Goal: Task Accomplishment & Management: Use online tool/utility

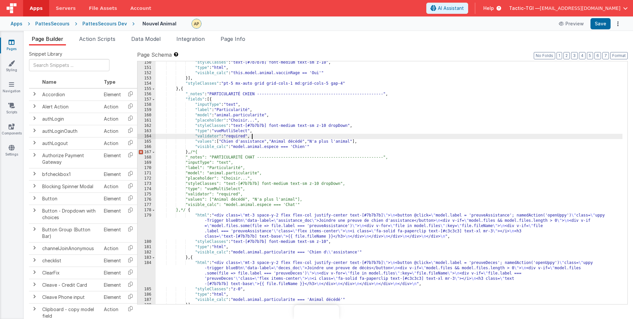
click at [344, 135] on div ""styleClasses" : "text-[#7b7b7b] font-medium text-sm z-10" , "type" : "html" , …" at bounding box center [389, 186] width 467 height 253
click at [600, 25] on button "Save" at bounding box center [600, 23] width 20 height 11
click at [601, 23] on button "Save" at bounding box center [600, 23] width 20 height 11
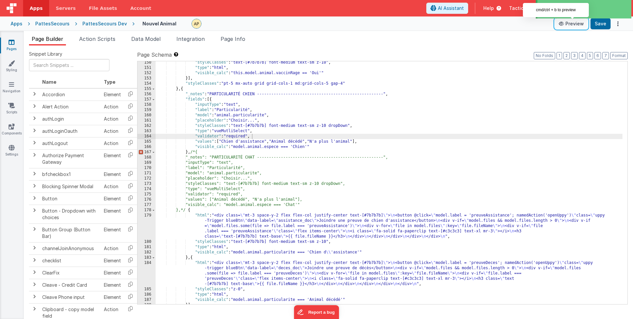
click at [570, 25] on button "Preview" at bounding box center [571, 23] width 33 height 11
click at [498, 136] on div ""styleClasses" : "text-[#7b7b7b] font-medium text-sm z-10" , "type" : "html" , …" at bounding box center [389, 186] width 467 height 253
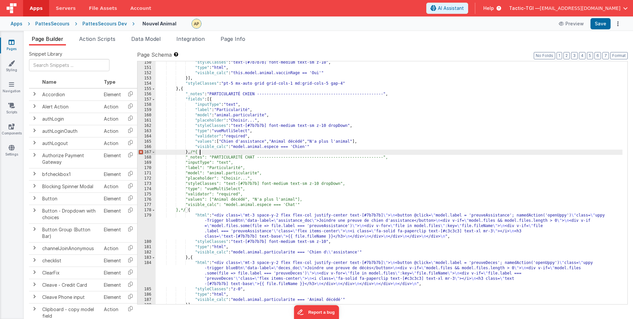
click at [359, 150] on div ""styleClasses" : "text-[#7b7b7b] font-medium text-sm z-10" , "type" : "html" , …" at bounding box center [389, 186] width 467 height 253
click at [217, 196] on div ""styleClasses" : "text-[#7b7b7b] font-medium text-sm z-10" , "type" : "html" , …" at bounding box center [389, 186] width 467 height 253
click at [192, 151] on div ""styleClasses" : "text-[#7b7b7b] font-medium text-sm z-10" , "type" : "html" , …" at bounding box center [389, 186] width 467 height 253
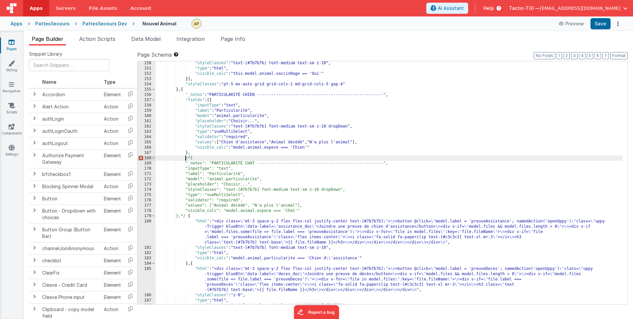
scroll to position [915, 0]
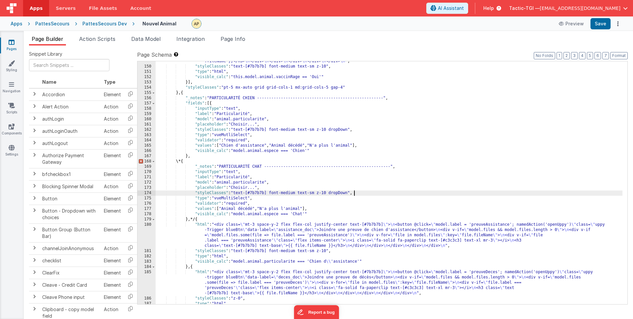
click at [372, 191] on div ""html" : "<div class= \" mt-3 space-y-2 flex flex-col justify-center text-[#7b7…" at bounding box center [389, 175] width 467 height 275
click at [188, 161] on div ""html" : "<div class= \" mt-3 space-y-2 flex flex-col justify-center text-[#7b7…" at bounding box center [389, 175] width 467 height 275
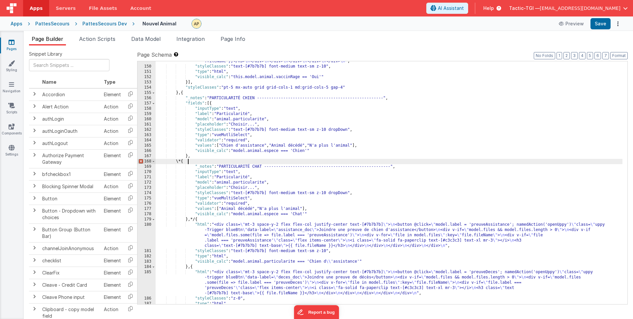
click at [188, 162] on div ""html" : "<div class= \" mt-3 space-y-2 flex flex-col justify-center text-[#7b7…" at bounding box center [389, 175] width 467 height 275
click at [190, 162] on div ""html" : "<div class= \" mt-3 space-y-2 flex flex-col justify-center text-[#7b7…" at bounding box center [389, 175] width 467 height 275
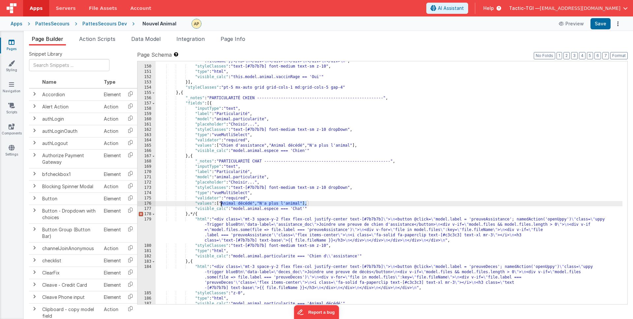
drag, startPoint x: 306, startPoint y: 203, endPoint x: 224, endPoint y: 204, distance: 82.4
click at [221, 201] on div ""html" : "<div class= \" mt-3 space-y-2 flex flex-col justify-center text-[#7b7…" at bounding box center [389, 175] width 467 height 275
click at [195, 215] on div ""html" : "<div class= \" mt-3 space-y-2 flex flex-col justify-center text-[#7b7…" at bounding box center [389, 175] width 467 height 275
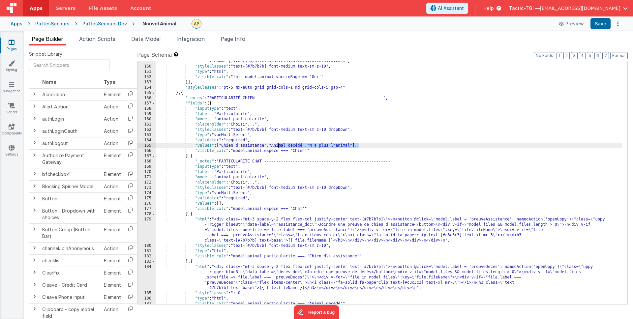
drag, startPoint x: 359, startPoint y: 145, endPoint x: 278, endPoint y: 146, distance: 80.8
click at [278, 146] on div ""html" : "<div class= \" mt-3 space-y-2 flex flex-col justify-center text-[#7b7…" at bounding box center [389, 175] width 467 height 275
click at [602, 27] on button "Save" at bounding box center [600, 23] width 20 height 11
click at [257, 198] on div ""html" : "<div class= \" mt-3 space-y-2 flex flex-col justify-center text-[#7b7…" at bounding box center [389, 175] width 467 height 275
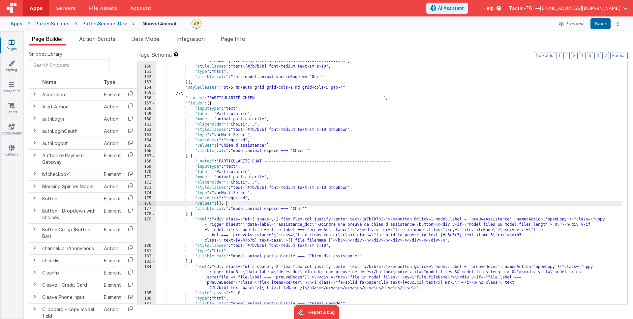
click at [243, 204] on div ""html" : "<div class= \" mt-3 space-y-2 flex flex-col justify-center text-[#7b7…" at bounding box center [389, 175] width 467 height 275
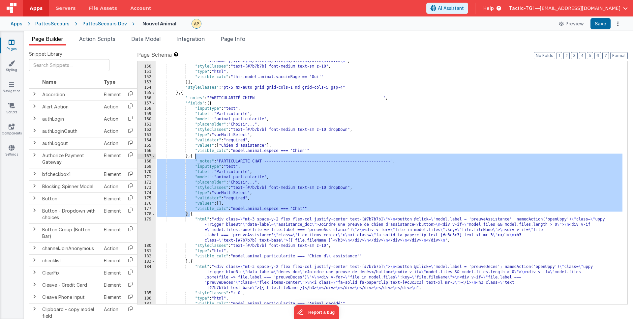
drag, startPoint x: 190, startPoint y: 215, endPoint x: 194, endPoint y: 157, distance: 57.8
click at [194, 157] on div ""html" : "<div class= \" mt-3 space-y-2 flex flex-col justify-center text-[#7b7…" at bounding box center [389, 175] width 467 height 275
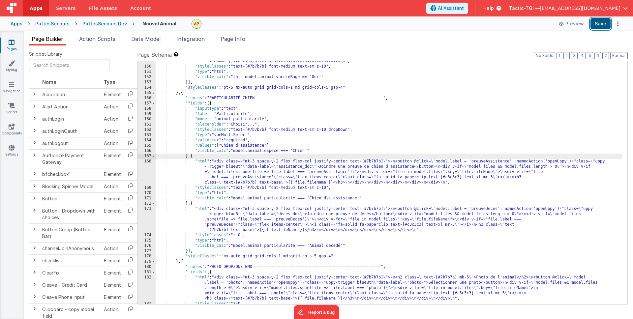
click at [602, 24] on button "Save" at bounding box center [600, 23] width 20 height 11
drag, startPoint x: 343, startPoint y: 141, endPoint x: 334, endPoint y: 144, distance: 9.6
click at [343, 141] on div ""html" : "<div class= \" mt-3 space-y-2 flex flex-col justify-center text-[#7b7…" at bounding box center [389, 176] width 467 height 275
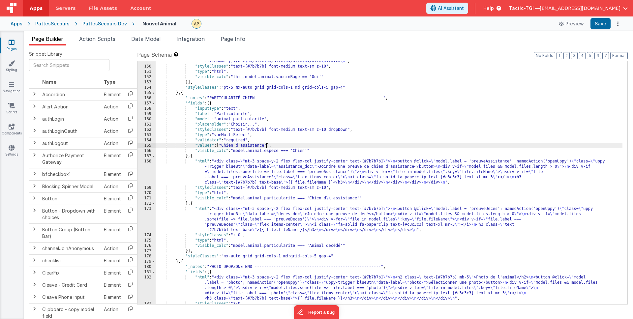
click at [265, 147] on div ""html" : "<div class= \" mt-3 space-y-2 flex flex-col justify-center text-[#7b7…" at bounding box center [389, 175] width 467 height 275
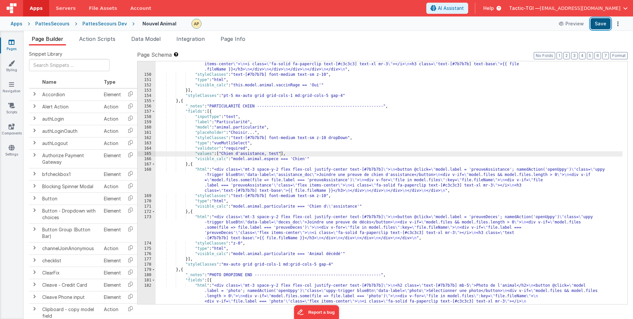
click at [603, 23] on button "Save" at bounding box center [600, 23] width 20 height 11
click at [362, 161] on div ""html" : "<div class= \" mt-3 space-y-2 flex flex-col justify-center text-[#7b7…" at bounding box center [389, 194] width 467 height 296
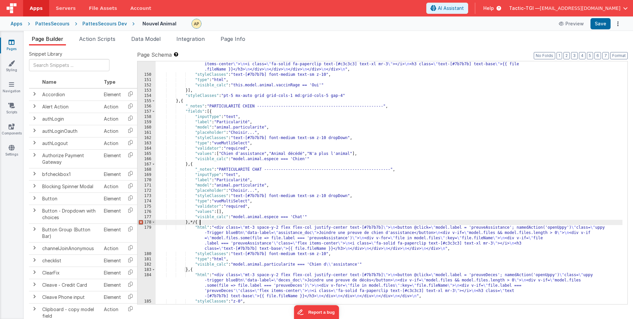
drag, startPoint x: 391, startPoint y: 224, endPoint x: 307, endPoint y: 233, distance: 84.5
click at [389, 225] on div ""html" : "<div class= \" mt-3 space-y-2 flex flex-col justify-center text-[#7b7…" at bounding box center [389, 183] width 467 height 275
click at [195, 223] on div ""html" : "<div class= \" mt-3 space-y-2 flex flex-col justify-center text-[#7b7…" at bounding box center [389, 183] width 467 height 275
click at [601, 24] on button "Save" at bounding box center [600, 23] width 20 height 11
click at [352, 175] on div ""html" : "<div class= \" mt-3 space-y-2 flex flex-col justify-center text-[#7b7…" at bounding box center [389, 183] width 467 height 275
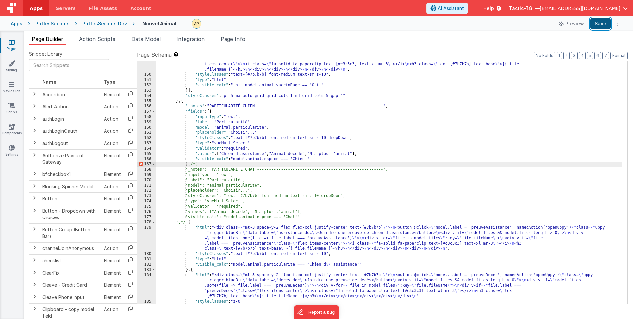
click at [598, 22] on button "Save" at bounding box center [600, 23] width 20 height 11
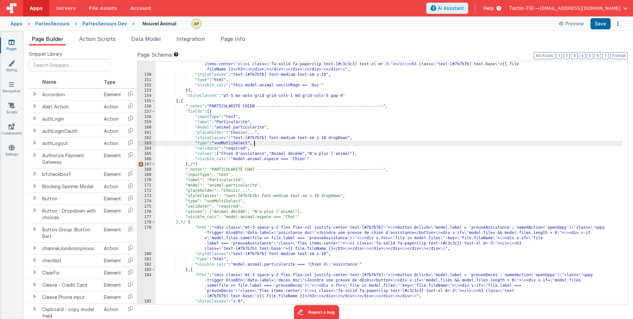
click at [326, 142] on div ""html" : "<div class= \" mt-3 space-y-2 flex flex-col justify-center text-[#7b7…" at bounding box center [389, 183] width 467 height 275
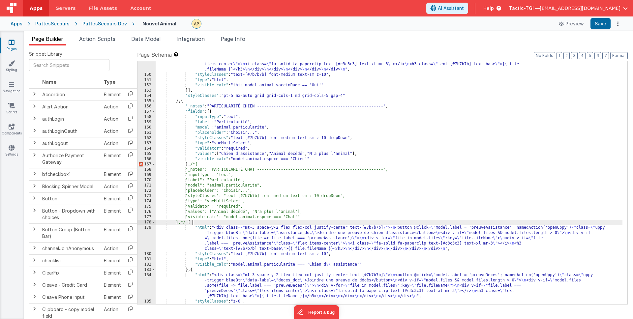
click at [193, 221] on div ""html" : "<div class= \" mt-3 space-y-2 flex flex-col justify-center text-[#7b7…" at bounding box center [389, 183] width 467 height 275
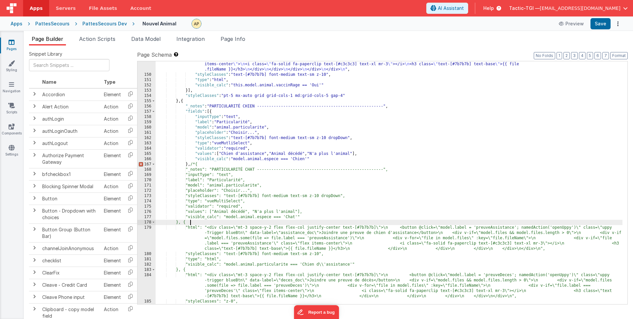
click at [197, 162] on div ""html" : "<div class= \" mt-3 space-y-2 flex flex-col justify-center text-[#7b7…" at bounding box center [389, 183] width 467 height 275
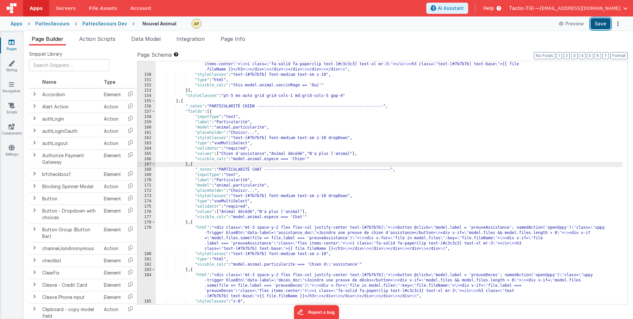
click at [595, 27] on button "Save" at bounding box center [600, 23] width 20 height 11
click at [228, 110] on div ""html" : "<div class= \" mt-3 space-y-2 flex flex-col justify-center text-[#7b7…" at bounding box center [389, 183] width 467 height 275
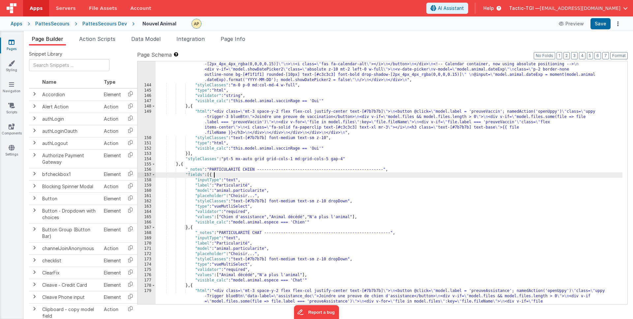
scroll to position [844, 0]
click at [596, 25] on button "Save" at bounding box center [600, 23] width 20 height 11
click at [235, 178] on div ""html" : "<h2 class= \" text-sm mb-[5px] w-full text-gray-800 font-medium text-…" at bounding box center [389, 196] width 467 height 311
click at [234, 172] on div ""html" : "<h2 class= \" text-sm mb-[5px] w-full text-gray-800 font-medium text-…" at bounding box center [389, 196] width 467 height 311
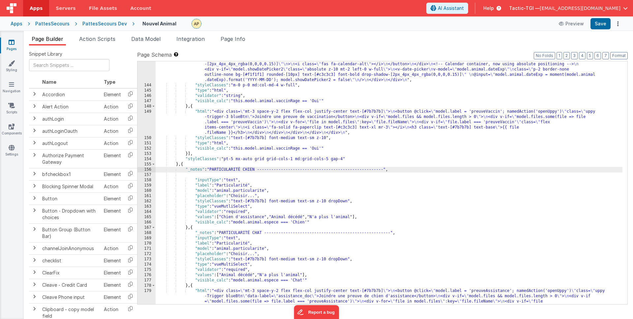
click at [200, 175] on div ""html" : "<h2 class= \" text-sm mb-[5px] w-full text-gray-800 font-medium text-…" at bounding box center [389, 196] width 467 height 311
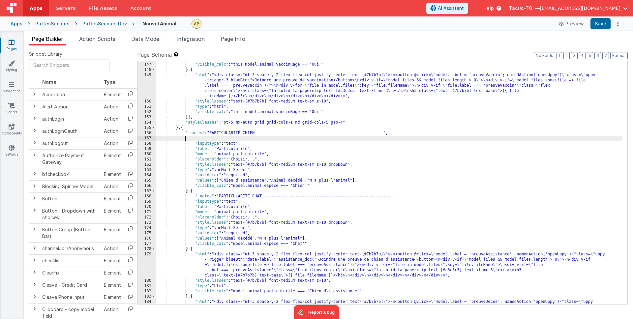
scroll to position [887, 0]
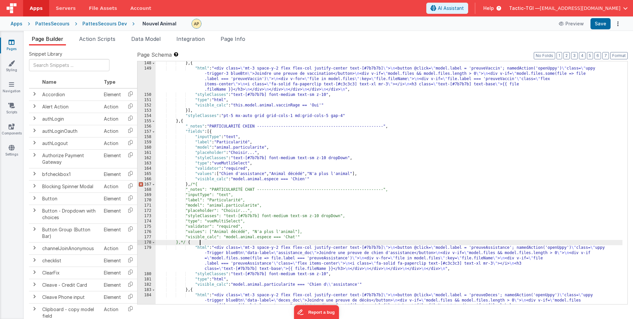
click at [201, 244] on div "} , { "html" : "<div class= \" mt-3 space-y-2 flex flex-col justify-center text…" at bounding box center [389, 198] width 467 height 275
drag, startPoint x: 195, startPoint y: 242, endPoint x: 229, endPoint y: 251, distance: 35.6
click at [196, 242] on div "} , { "html" : "<div class= \" mt-3 space-y-2 flex flex-col justify-center text…" at bounding box center [389, 198] width 467 height 275
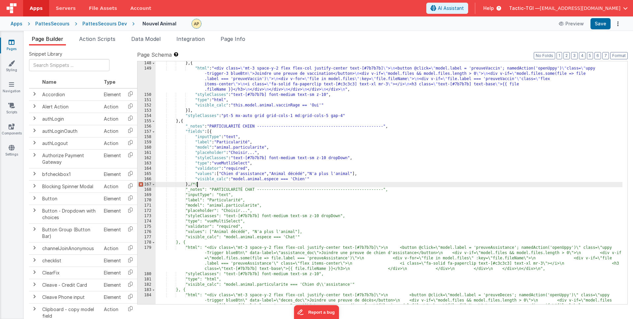
click at [197, 184] on div "} , { "html" : "<div class= \" mt-3 space-y-2 flex flex-col justify-center text…" at bounding box center [389, 198] width 467 height 275
click at [349, 220] on div "} , { "html" : "<div class= \" mt-3 space-y-2 flex flex-col justify-center text…" at bounding box center [389, 198] width 467 height 275
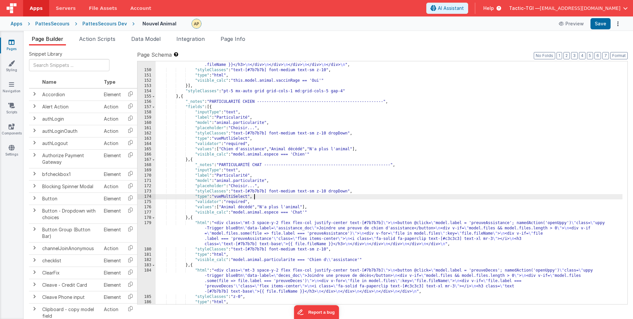
scroll to position [911, 0]
click at [282, 150] on div ""html" : "<div class= \" mt-3 space-y-2 flex flex-col justify-center text-[#7b7…" at bounding box center [389, 178] width 467 height 275
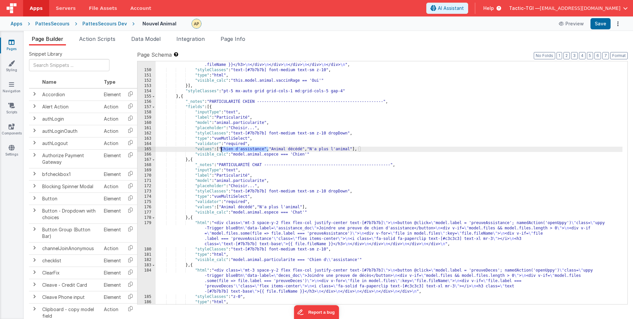
drag, startPoint x: 268, startPoint y: 149, endPoint x: 221, endPoint y: 149, distance: 46.5
click at [221, 149] on div ""html" : "<div class= \" mt-3 space-y-2 flex flex-col justify-center text-[#7b7…" at bounding box center [389, 178] width 467 height 275
click at [240, 150] on div ""html" : "<div class= \" mt-3 space-y-2 flex flex-col justify-center text-[#7b7…" at bounding box center [389, 178] width 467 height 275
click at [606, 24] on button "Save" at bounding box center [600, 23] width 20 height 11
click at [438, 175] on div ""html" : "<div class= \" mt-3 space-y-2 flex flex-col justify-center text-[#7b7…" at bounding box center [389, 178] width 467 height 275
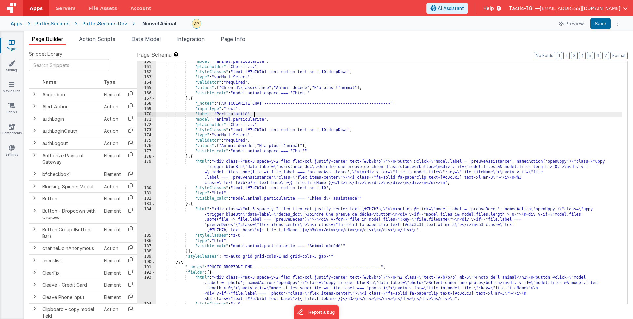
scroll to position [973, 0]
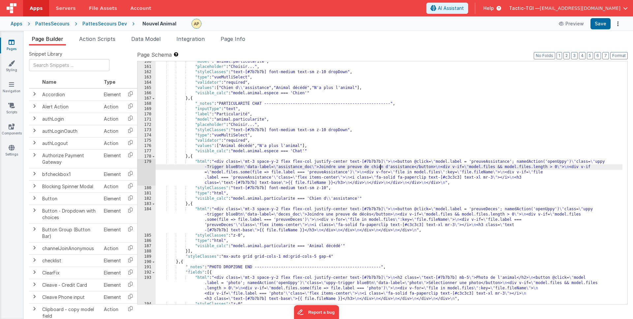
click at [381, 167] on div ""model" : "animal.particularite" , "placeholder" : "Choisir..." , "styleClasses…" at bounding box center [389, 185] width 467 height 253
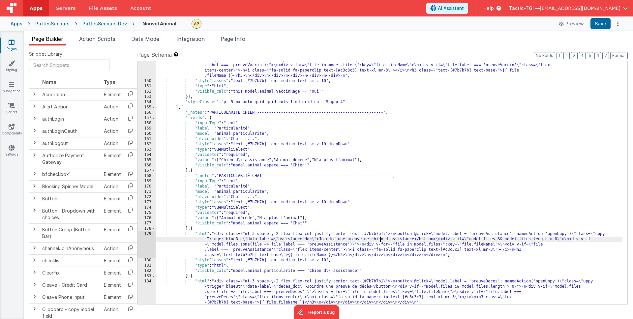
scroll to position [899, 0]
click at [31, 10] on span "Apps" at bounding box center [36, 8] width 13 height 7
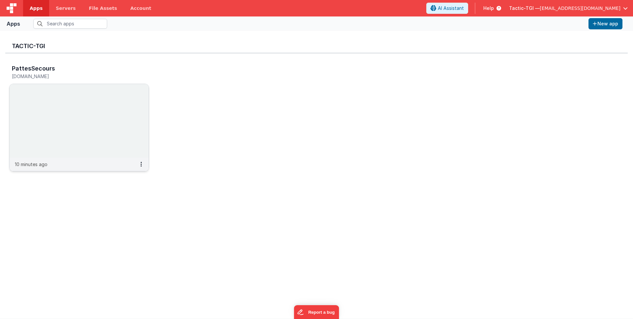
click at [78, 166] on div "10 minutes ago" at bounding box center [79, 164] width 139 height 13
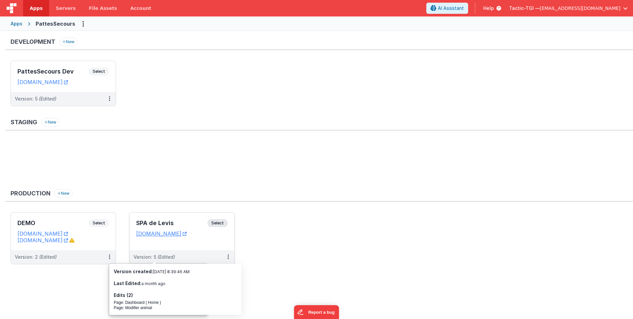
click at [209, 255] on div "Version: 5 (Edited)" at bounding box center [177, 257] width 88 height 7
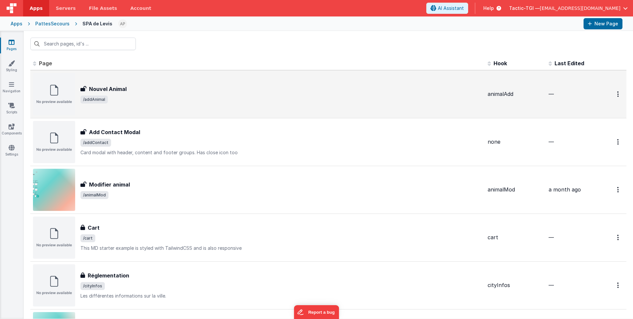
click at [135, 96] on span "/addAnimal" at bounding box center [281, 100] width 402 height 8
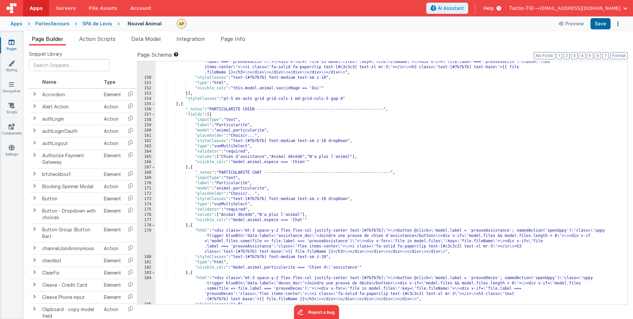
scroll to position [904, 0]
click at [198, 123] on div ""html" : "<div class= \" mt-3 space-y-2 flex flex-col justify-center text-[#7b7…" at bounding box center [389, 186] width 467 height 275
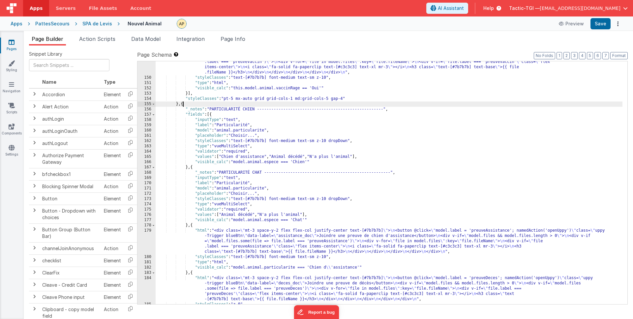
click at [183, 103] on div ""html" : "<div class= \" mt-3 space-y-2 flex flex-col justify-center text-[#7b7…" at bounding box center [389, 186] width 467 height 275
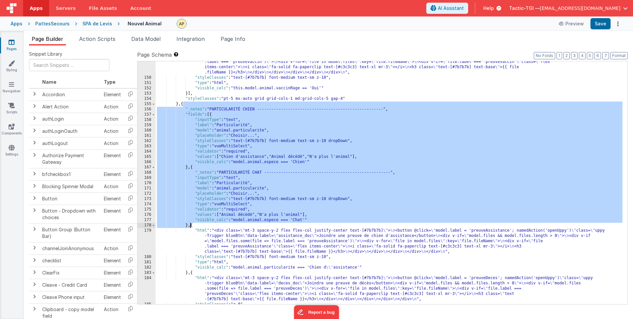
drag, startPoint x: 183, startPoint y: 104, endPoint x: 190, endPoint y: 227, distance: 123.1
click at [190, 227] on div ""html" : "<div class= \" mt-3 space-y-2 flex flex-col justify-center text-[#7b7…" at bounding box center [389, 186] width 467 height 275
click at [51, 25] on div "PattesSecours" at bounding box center [52, 23] width 34 height 7
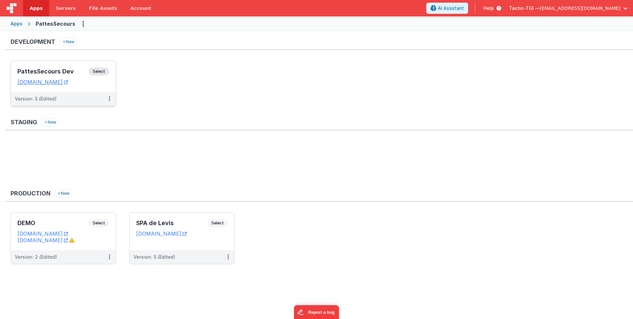
click at [92, 97] on div "Version: 5 (Edited)" at bounding box center [59, 99] width 88 height 7
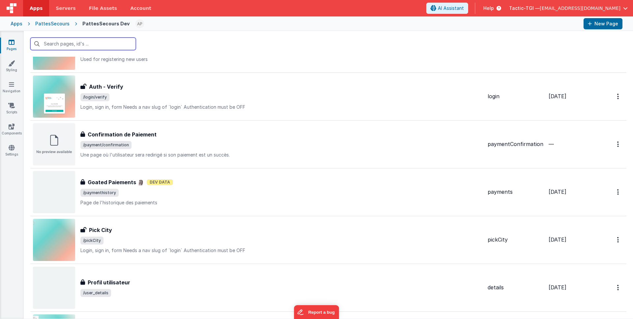
scroll to position [644, 0]
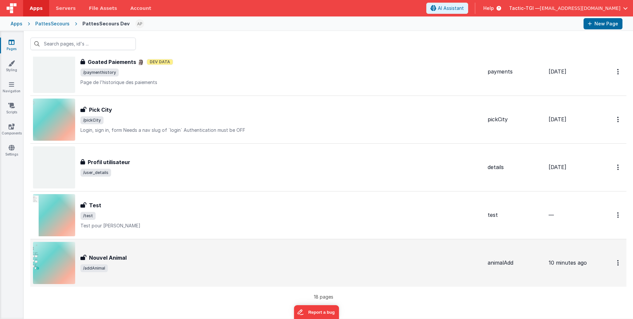
click at [158, 269] on span "/addAnimal" at bounding box center [281, 268] width 402 height 8
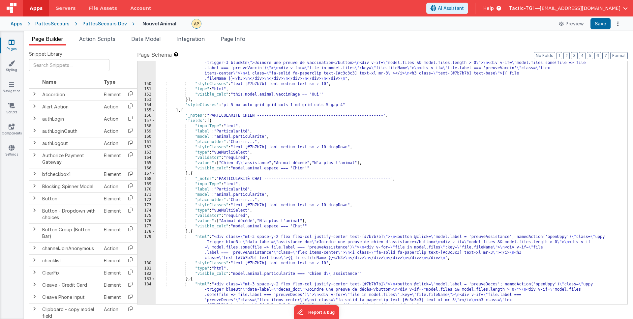
scroll to position [901, 0]
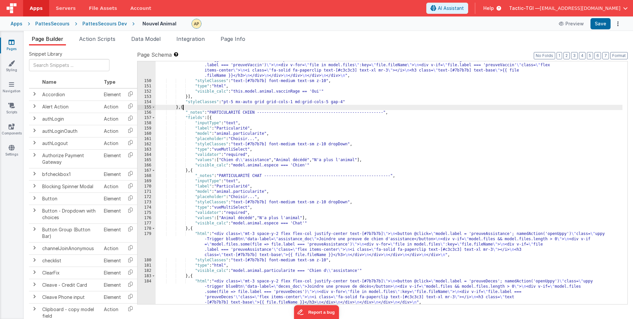
click at [183, 107] on div ""html" : "<div class= \" mt-3 space-y-2 flex flex-col justify-center text-[#7b7…" at bounding box center [389, 189] width 467 height 275
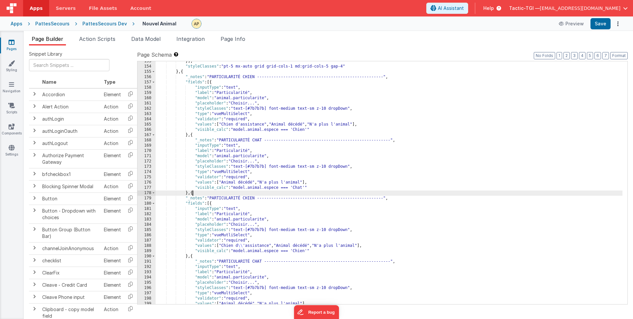
scroll to position [948, 0]
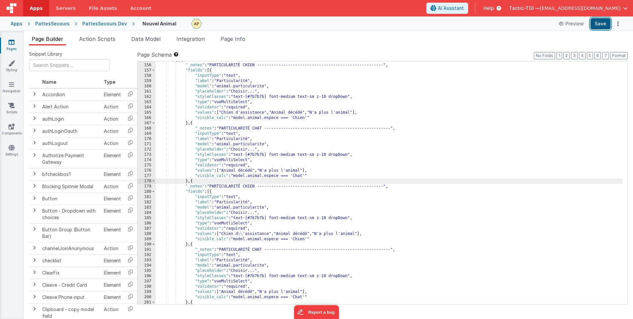
click at [598, 25] on button "Save" at bounding box center [600, 23] width 20 height 11
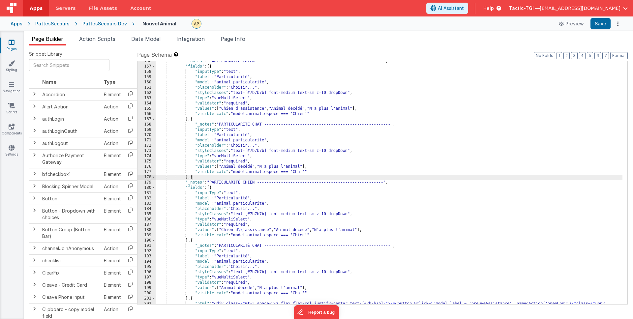
scroll to position [957, 0]
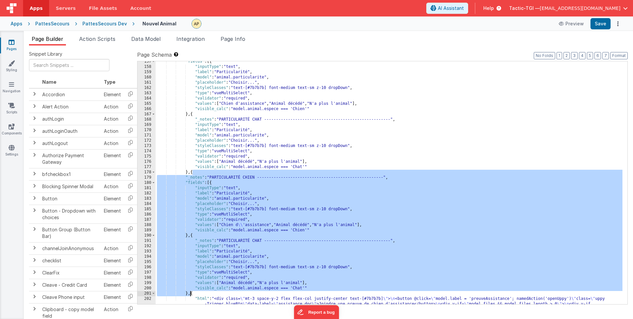
drag, startPoint x: 192, startPoint y: 173, endPoint x: 191, endPoint y: 293, distance: 119.6
click at [190, 292] on div ""fields" : [{ "inputType" : "text" , "label" : "Particularité" , "model" : "ani…" at bounding box center [389, 196] width 467 height 275
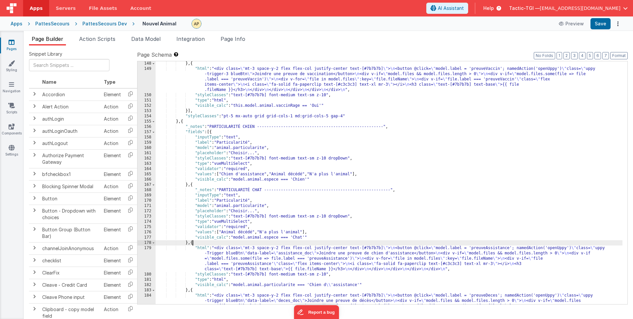
scroll to position [886, 0]
click at [608, 27] on button "Save" at bounding box center [600, 23] width 20 height 11
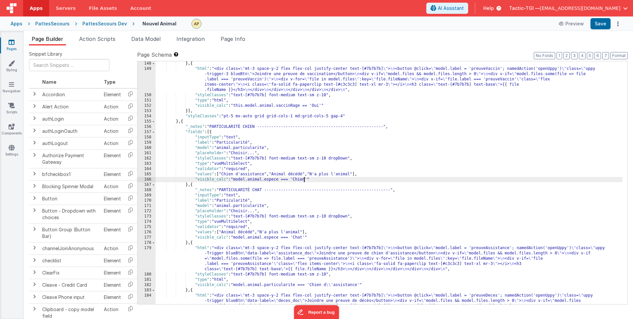
click at [305, 180] on div "} , { "html" : "<div class= \" mt-3 space-y-2 flex flex-col justify-center text…" at bounding box center [389, 198] width 467 height 275
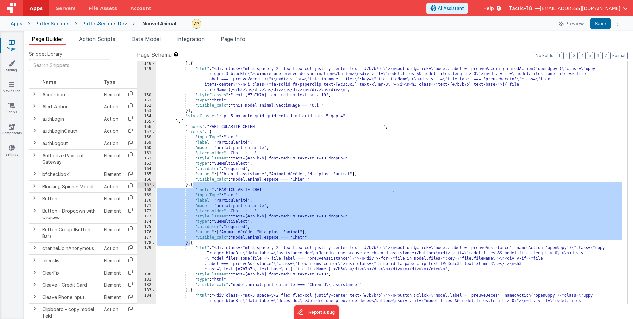
drag, startPoint x: 191, startPoint y: 242, endPoint x: 193, endPoint y: 185, distance: 57.4
click at [193, 185] on div "} , { "html" : "<div class= \" mt-3 space-y-2 flex flex-col justify-center text…" at bounding box center [389, 198] width 467 height 275
click at [330, 223] on div "} , { "html" : "<div class= \" mt-3 space-y-2 flex flex-col justify-center text…" at bounding box center [389, 198] width 467 height 275
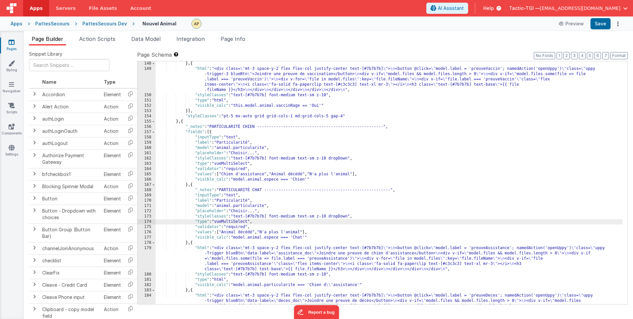
click at [306, 236] on div "} , { "html" : "<div class= \" mt-3 space-y-2 flex flex-col justify-center text…" at bounding box center [389, 198] width 467 height 275
click at [489, 223] on div "} , { "html" : "<div class= \" mt-3 space-y-2 flex flex-col justify-center text…" at bounding box center [389, 198] width 467 height 275
click at [394, 238] on div "} , { "html" : "<div class= \" mt-3 space-y-2 flex flex-col justify-center text…" at bounding box center [389, 198] width 467 height 275
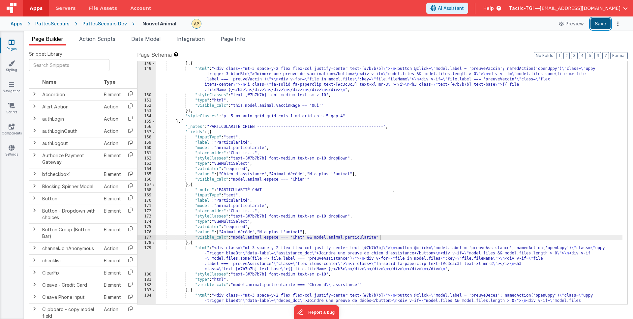
click at [597, 19] on button "Save" at bounding box center [600, 23] width 20 height 11
click at [349, 223] on div "} , { "html" : "<div class= \" mt-3 space-y-2 flex flex-col justify-center text…" at bounding box center [389, 198] width 467 height 275
click at [316, 238] on div "} , { "html" : "<div class= \" mt-3 space-y-2 flex flex-col justify-center text…" at bounding box center [389, 198] width 467 height 275
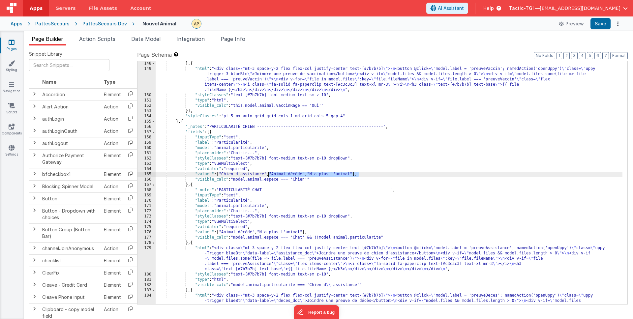
drag, startPoint x: 359, startPoint y: 174, endPoint x: 268, endPoint y: 174, distance: 91.0
click at [268, 174] on div "} , { "html" : "<div class= \" mt-3 space-y-2 flex flex-col justify-center text…" at bounding box center [389, 198] width 467 height 275
click at [602, 24] on button "Save" at bounding box center [600, 23] width 20 height 11
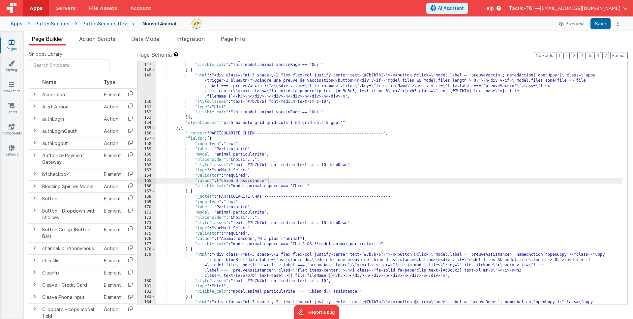
click at [335, 239] on div ""validator" : "string" , "visible_calc" : "this.model.animal.vaccinRage == 'Oui…" at bounding box center [389, 194] width 467 height 275
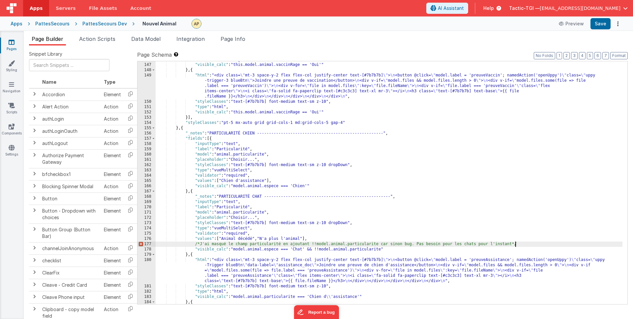
click at [338, 223] on div ""validator" : "string" , "visible_calc" : "this.model.animal.vaccinRage == 'Oui…" at bounding box center [389, 194] width 467 height 275
click at [318, 238] on div ""validator" : "string" , "visible_calc" : "this.model.animal.vaccinRage == 'Oui…" at bounding box center [389, 194] width 467 height 275
click at [390, 247] on div ""validator" : "string" , "visible_calc" : "this.model.animal.vaccinRage == 'Oui…" at bounding box center [389, 194] width 467 height 275
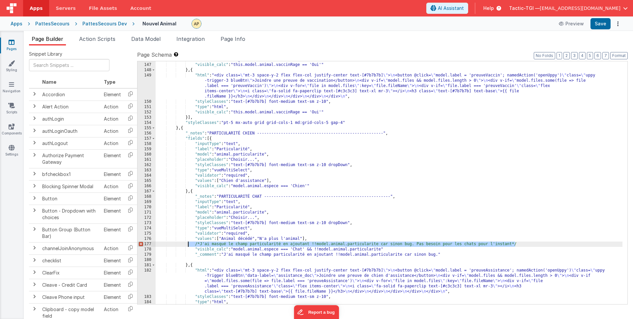
drag, startPoint x: 521, startPoint y: 244, endPoint x: 188, endPoint y: 245, distance: 333.2
click at [188, 245] on div ""validator" : "string" , "visible_calc" : "this.model.animal.vaccinRage == 'Oui…" at bounding box center [389, 183] width 467 height 253
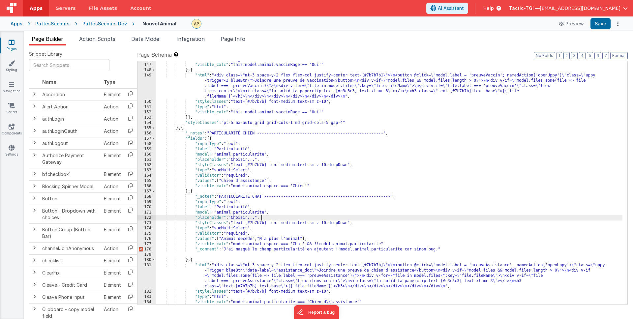
click at [475, 219] on div ""validator" : "string" , "visible_calc" : "this.model.animal.vaccinRage == 'Oui…" at bounding box center [389, 183] width 467 height 253
click at [226, 249] on div ""validator" : "string" , "visible_calc" : "this.model.animal.vaccinRage == 'Oui…" at bounding box center [389, 183] width 467 height 253
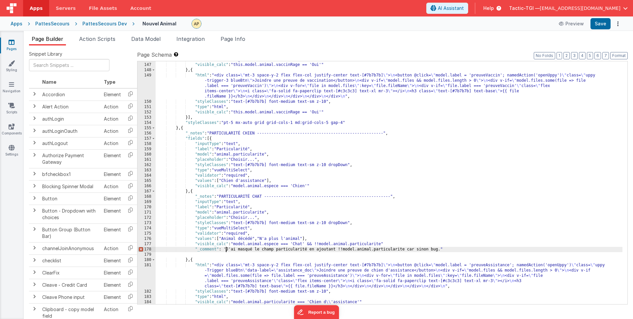
drag, startPoint x: 443, startPoint y: 248, endPoint x: 455, endPoint y: 251, distance: 13.0
click at [445, 249] on div ""validator" : "string" , "visible_calc" : "this.model.animal.vaccinRage == 'Oui…" at bounding box center [389, 183] width 467 height 253
click at [466, 251] on div ""validator" : "string" , "visible_calc" : "this.model.animal.vaccinRage == 'Oui…" at bounding box center [389, 183] width 467 height 253
click at [403, 241] on div ""validator" : "string" , "visible_calc" : "this.model.animal.vaccinRage == 'Oui…" at bounding box center [389, 183] width 467 height 253
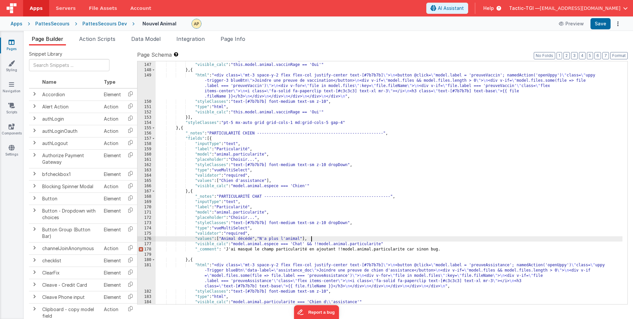
click at [401, 245] on div ""validator" : "string" , "visible_calc" : "this.model.animal.vaccinRage == 'Oui…" at bounding box center [389, 183] width 467 height 253
click at [452, 249] on div ""validator" : "string" , "visible_calc" : "this.model.animal.vaccinRage == 'Oui…" at bounding box center [389, 183] width 467 height 253
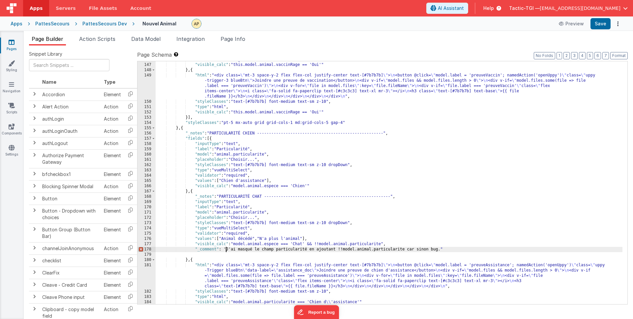
click at [225, 249] on div ""validator" : "string" , "visible_calc" : "this.model.animal.vaccinRage == 'Oui…" at bounding box center [389, 183] width 467 height 253
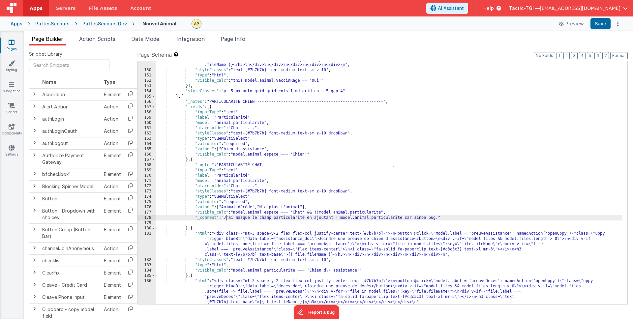
scroll to position [914, 0]
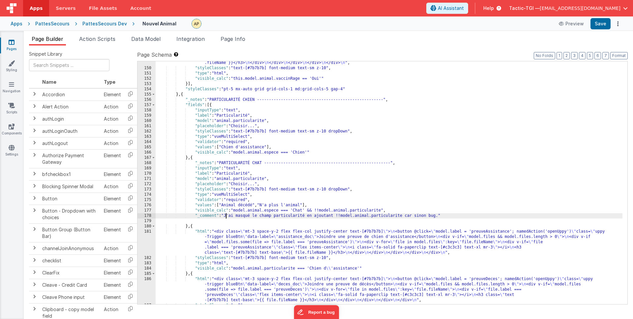
click at [308, 216] on div ""html" : "<div class= \" mt-3 space-y-2 flex flex-col justify-center text-[#7b7…" at bounding box center [389, 176] width 467 height 275
drag, startPoint x: 476, startPoint y: 215, endPoint x: 494, endPoint y: 220, distance: 19.2
click at [477, 216] on div ""html" : "<div class= \" mt-3 space-y-2 flex flex-col justify-center text-[#7b7…" at bounding box center [389, 176] width 467 height 275
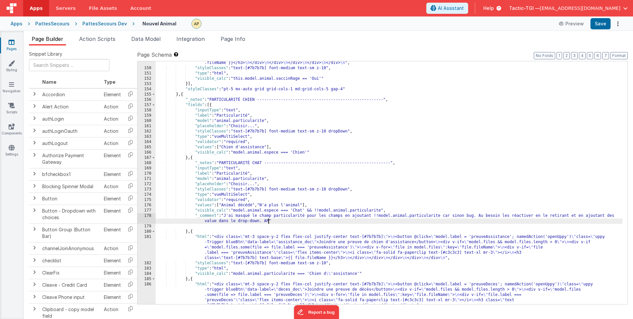
click at [226, 215] on div ""html" : "<div class= \" mt-3 space-y-2 flex flex-col justify-center text-[#7b7…" at bounding box center [389, 176] width 467 height 275
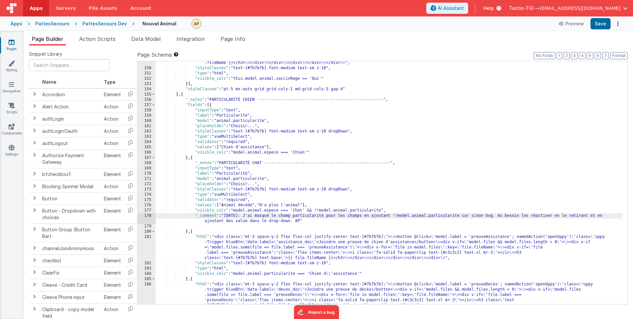
click at [437, 177] on div ""html" : "<div class= \" mt-3 space-y-2 flex flex-col justify-center text-[#7b7…" at bounding box center [389, 176] width 467 height 275
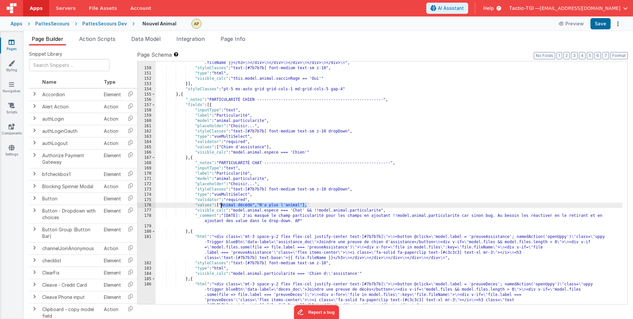
drag, startPoint x: 306, startPoint y: 204, endPoint x: 280, endPoint y: 212, distance: 26.7
click at [220, 205] on div ""html" : "<div class= \" mt-3 space-y-2 flex flex-col justify-center text-[#7b7…" at bounding box center [389, 176] width 467 height 275
click at [297, 170] on div ""html" : "<div class= \" mt-3 space-y-2 flex flex-col justify-center text-[#7b7…" at bounding box center [389, 176] width 467 height 275
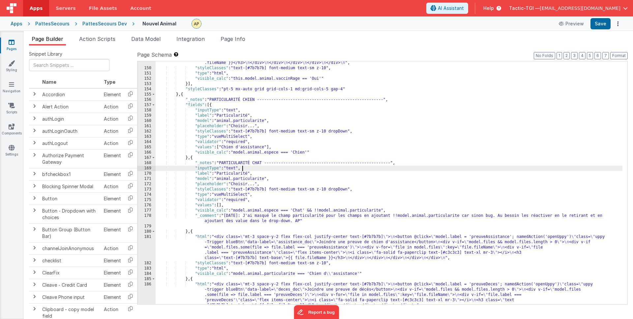
click at [504, 217] on div ""html" : "<div class= \" mt-3 space-y-2 flex flex-col justify-center text-[#7b7…" at bounding box center [389, 176] width 467 height 275
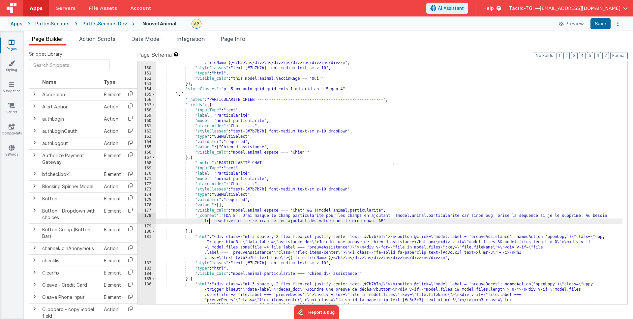
drag, startPoint x: 210, startPoint y: 221, endPoint x: 229, endPoint y: 224, distance: 19.1
click at [210, 221] on div ""html" : "<div class= \" mt-3 space-y-2 flex flex-col justify-center text-[#7b7…" at bounding box center [389, 176] width 467 height 275
click at [462, 218] on div ""html" : "<div class= \" mt-3 space-y-2 flex flex-col justify-center text-[#7b7…" at bounding box center [389, 176] width 467 height 275
click at [422, 174] on div ""html" : "<div class= \" mt-3 space-y-2 flex flex-col justify-center text-[#7b7…" at bounding box center [389, 176] width 467 height 275
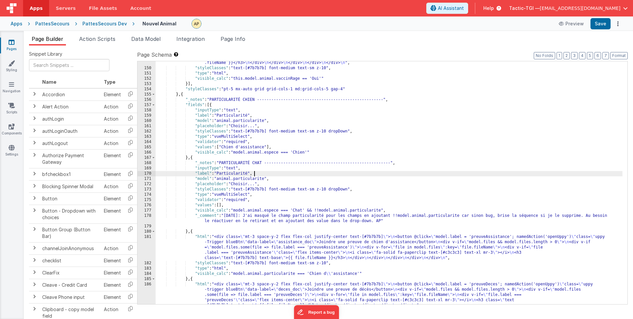
click at [372, 214] on div ""html" : "<div class= \" mt-3 space-y-2 flex flex-col justify-center text-[#7b7…" at bounding box center [389, 176] width 467 height 275
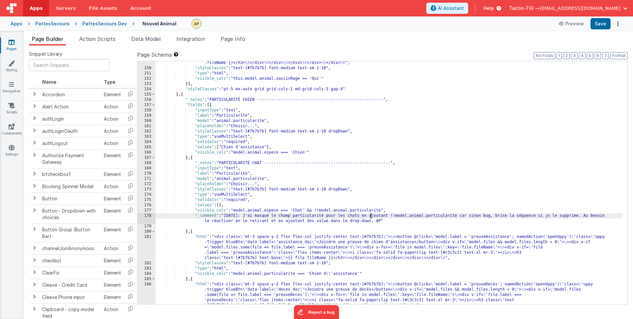
click at [424, 194] on div ""html" : "<div class= \" mt-3 space-y-2 flex flex-col justify-center text-[#7b7…" at bounding box center [389, 176] width 467 height 275
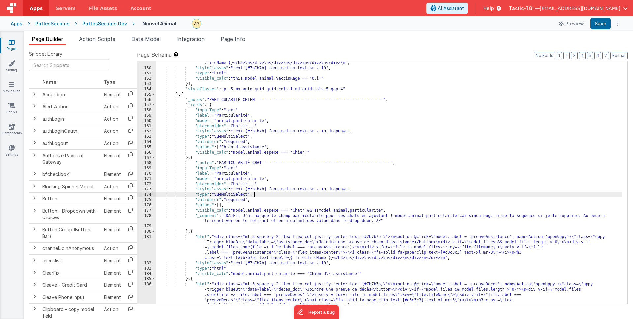
click at [468, 214] on div ""html" : "<div class= \" mt-3 space-y-2 flex flex-col justify-center text-[#7b7…" at bounding box center [389, 176] width 467 height 275
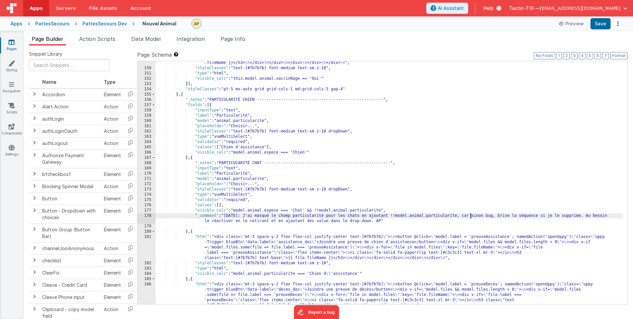
click at [447, 187] on div ""html" : "<div class= \" mt-3 space-y-2 flex flex-col justify-center text-[#7b7…" at bounding box center [389, 176] width 467 height 275
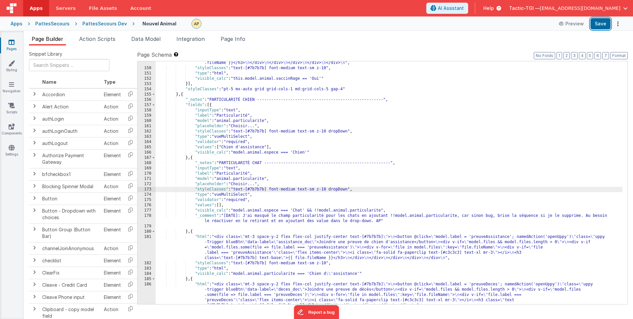
click at [597, 25] on button "Save" at bounding box center [600, 23] width 20 height 11
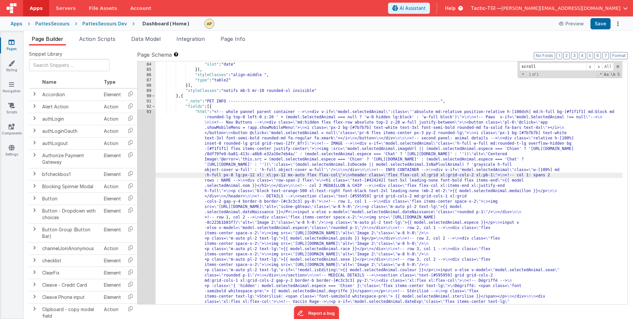
scroll to position [564, 0]
